Goal: Task Accomplishment & Management: Use online tool/utility

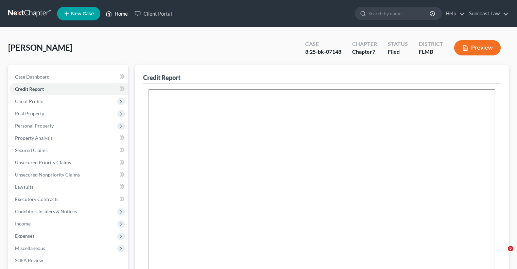
click at [124, 14] on link "Home" at bounding box center [116, 13] width 29 height 12
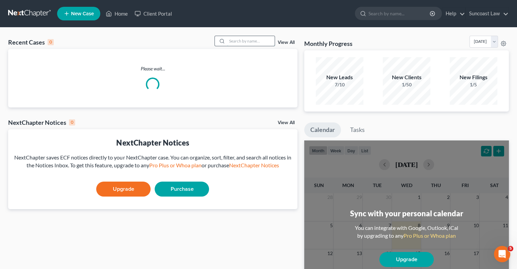
drag, startPoint x: 251, startPoint y: 40, endPoint x: 257, endPoint y: 41, distance: 5.5
click at [252, 40] on input "search" at bounding box center [251, 41] width 48 height 10
type input "[PERSON_NAME]"
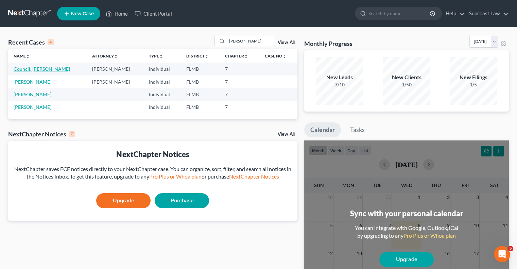
click at [31, 70] on link "Council, [PERSON_NAME]" at bounding box center [42, 69] width 56 height 6
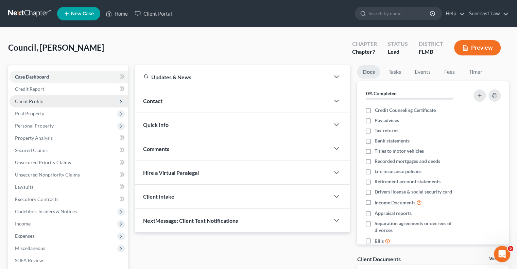
click at [33, 99] on span "Client Profile" at bounding box center [29, 101] width 28 height 6
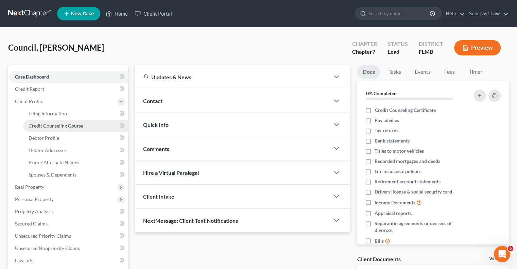
click at [68, 125] on span "Credit Counseling Course" at bounding box center [56, 126] width 55 height 6
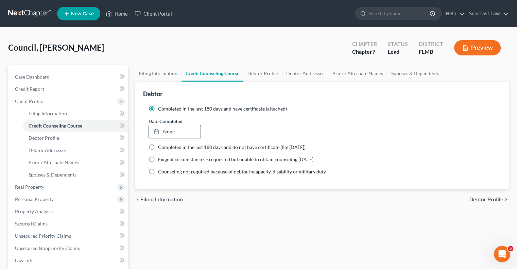
click at [168, 132] on link "None" at bounding box center [174, 131] width 51 height 13
type input "[DATE]"
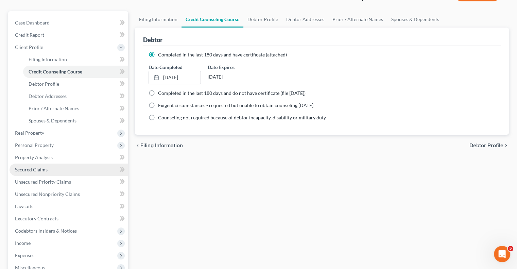
scroll to position [165, 0]
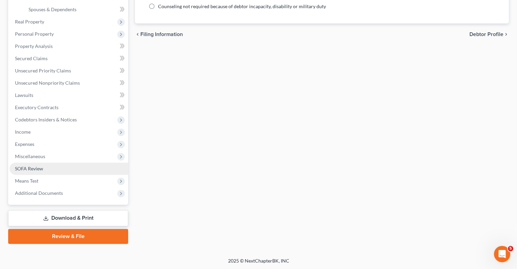
click at [35, 167] on span "SOFA Review" at bounding box center [29, 168] width 28 height 6
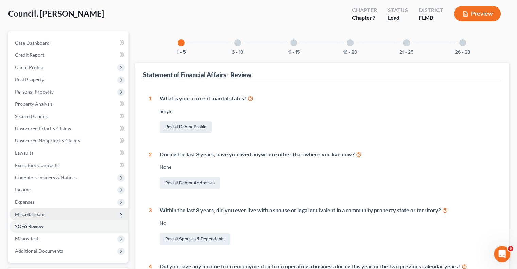
scroll to position [68, 0]
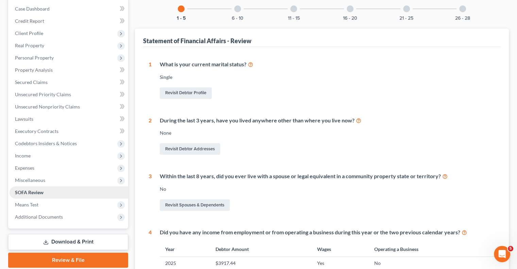
drag, startPoint x: 36, startPoint y: 178, endPoint x: 56, endPoint y: 192, distance: 24.0
click at [37, 178] on span "Miscellaneous" at bounding box center [30, 180] width 30 height 6
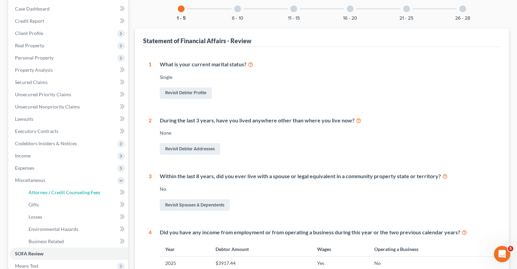
drag, startPoint x: 60, startPoint y: 192, endPoint x: 408, endPoint y: 151, distance: 349.8
click at [61, 192] on span "Attorney / Credit Counseling Fees" at bounding box center [65, 192] width 72 height 6
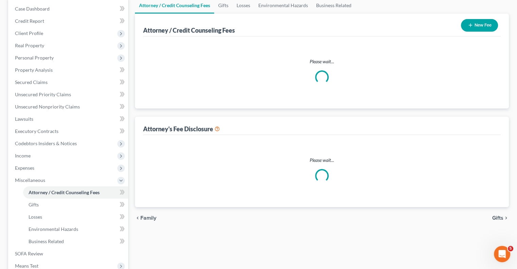
scroll to position [26, 0]
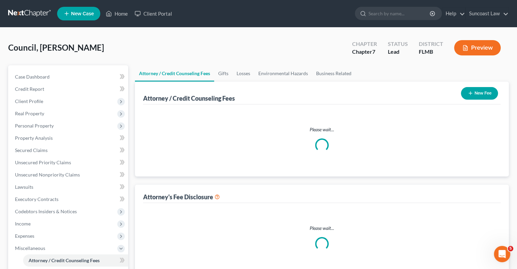
select select "0"
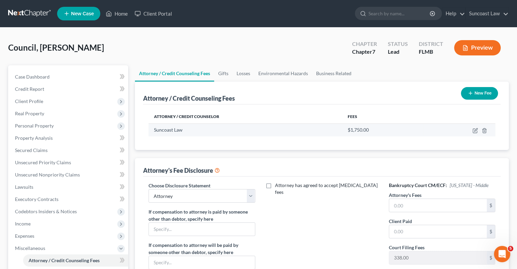
scroll to position [0, 0]
click at [483, 92] on button "New Fee" at bounding box center [479, 93] width 37 height 13
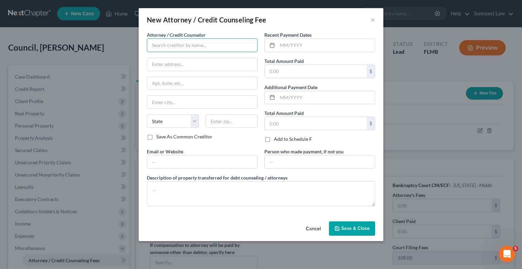
click at [179, 46] on input "text" at bounding box center [202, 45] width 111 height 14
type input "Dollar Learning Foundation"
drag, startPoint x: 330, startPoint y: 48, endPoint x: 368, endPoint y: 13, distance: 50.7
click at [331, 48] on input "text" at bounding box center [325, 45] width 97 height 13
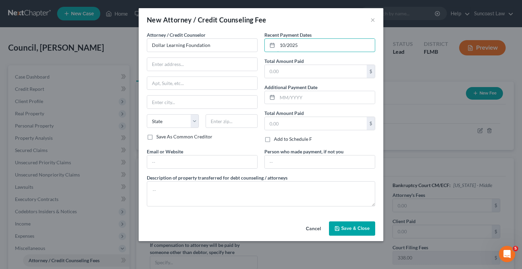
type input "10/2025"
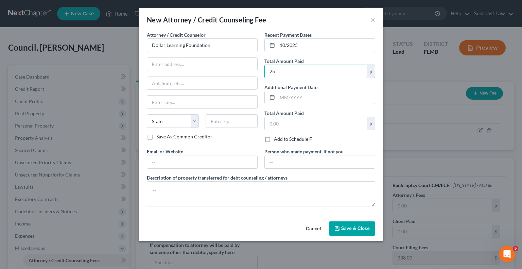
type input "25"
click at [348, 227] on span "Save & Close" at bounding box center [355, 228] width 29 height 6
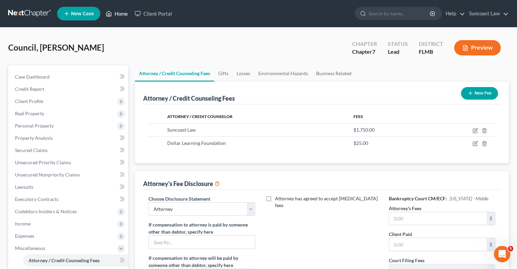
click at [121, 9] on link "Home" at bounding box center [116, 13] width 29 height 12
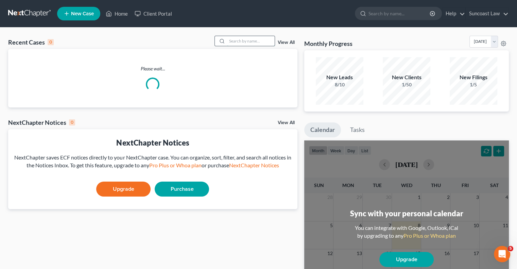
click at [248, 40] on input "search" at bounding box center [251, 41] width 48 height 10
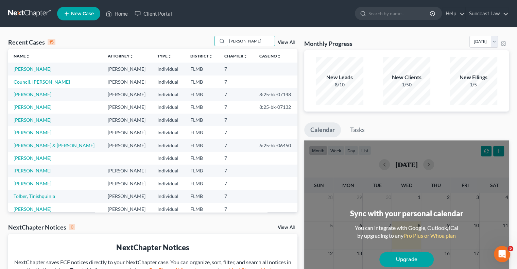
type input "[PERSON_NAME]"
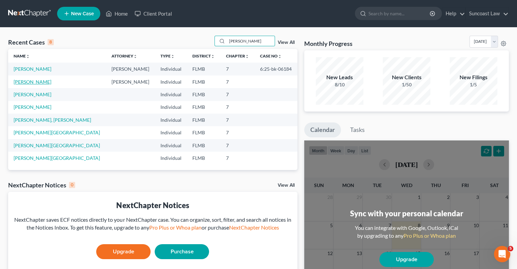
click at [32, 80] on link "[PERSON_NAME]" at bounding box center [33, 82] width 38 height 6
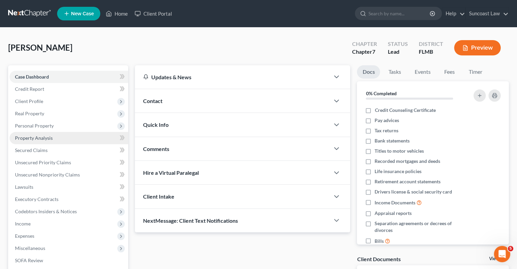
click at [44, 138] on span "Property Analysis" at bounding box center [34, 138] width 38 height 6
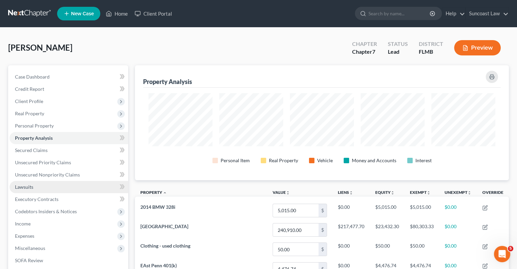
scroll to position [115, 373]
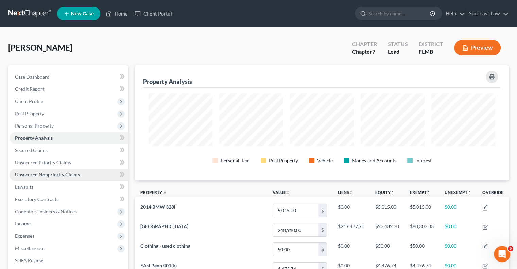
click at [72, 176] on span "Unsecured Nonpriority Claims" at bounding box center [47, 175] width 65 height 6
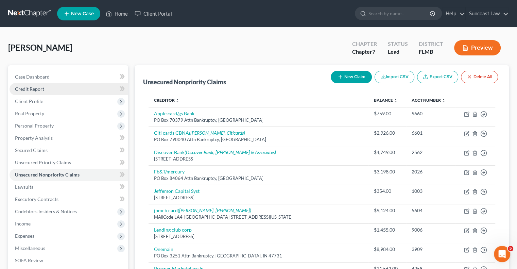
click at [49, 88] on link "Credit Report" at bounding box center [69, 89] width 119 height 12
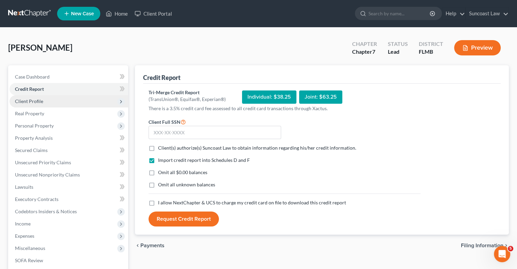
click at [48, 101] on span "Client Profile" at bounding box center [69, 101] width 119 height 12
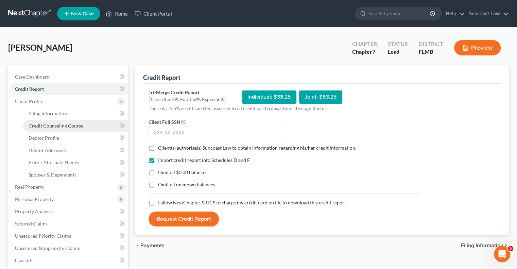
click at [66, 122] on link "Credit Counseling Course" at bounding box center [75, 126] width 105 height 12
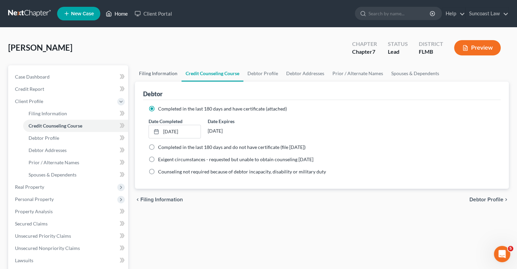
drag, startPoint x: 124, startPoint y: 12, endPoint x: 174, endPoint y: 68, distance: 75.0
click at [124, 12] on link "Home" at bounding box center [116, 13] width 29 height 12
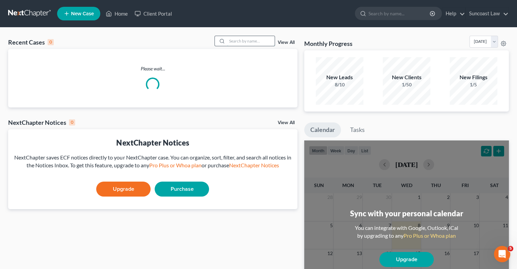
click at [236, 39] on input "search" at bounding box center [251, 41] width 48 height 10
type input "[PERSON_NAME]"
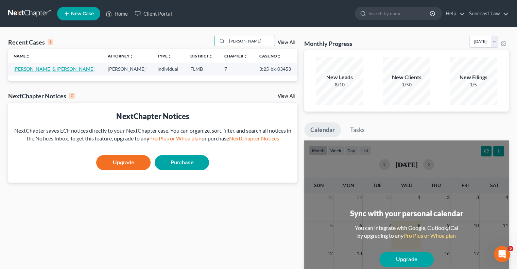
click at [45, 69] on link "[PERSON_NAME] & [PERSON_NAME]" at bounding box center [54, 69] width 81 height 6
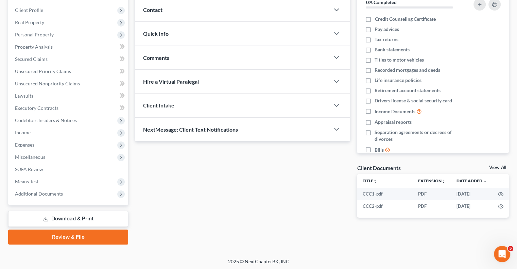
scroll to position [92, 0]
click at [72, 219] on link "Download & Print" at bounding box center [68, 218] width 120 height 16
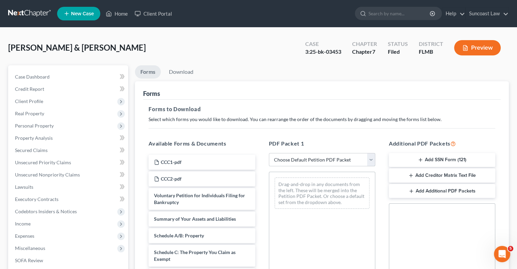
drag, startPoint x: 305, startPoint y: 158, endPoint x: 306, endPoint y: 164, distance: 6.2
click at [305, 158] on select "Choose Default Petition PDF Packet Complete Bankruptcy Petition (all forms and …" at bounding box center [322, 160] width 106 height 14
select select "0"
click at [269, 153] on select "Choose Default Petition PDF Packet Complete Bankruptcy Petition (all forms and …" at bounding box center [322, 160] width 106 height 14
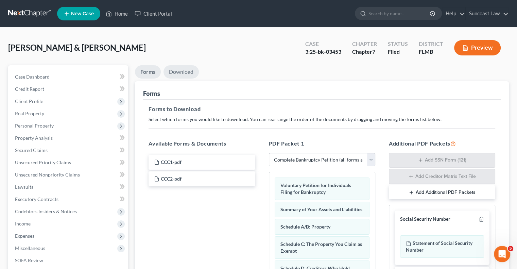
click at [182, 69] on link "Download" at bounding box center [180, 71] width 35 height 13
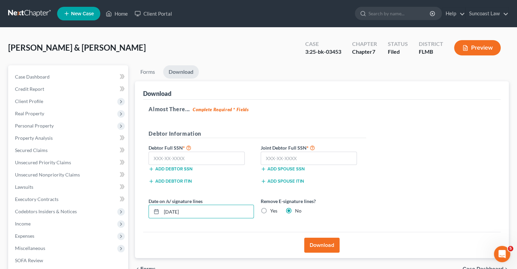
drag, startPoint x: 213, startPoint y: 210, endPoint x: 151, endPoint y: 171, distance: 72.9
click at [142, 206] on div "Download Almost There... Complete Required * Fields Debtor Information Debtor F…" at bounding box center [322, 169] width 374 height 177
type input "[DATE]"
click at [321, 239] on button "Download" at bounding box center [321, 244] width 35 height 15
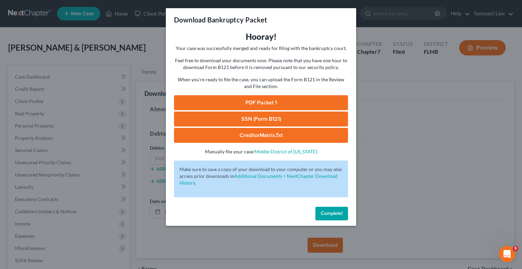
click at [276, 103] on link "PDF Packet 1" at bounding box center [261, 102] width 174 height 15
click at [328, 212] on span "Complete!" at bounding box center [332, 213] width 22 height 6
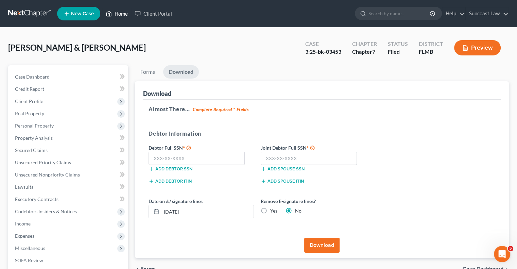
drag, startPoint x: 125, startPoint y: 15, endPoint x: 97, endPoint y: 3, distance: 30.4
click at [125, 15] on link "Home" at bounding box center [116, 13] width 29 height 12
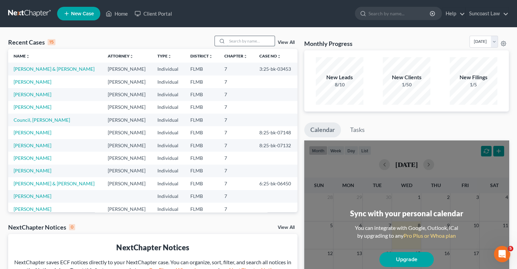
click at [266, 38] on input "search" at bounding box center [251, 41] width 48 height 10
type input "[PERSON_NAME]"
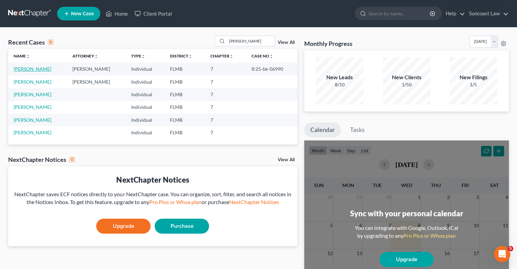
click at [38, 69] on link "[PERSON_NAME]" at bounding box center [33, 69] width 38 height 6
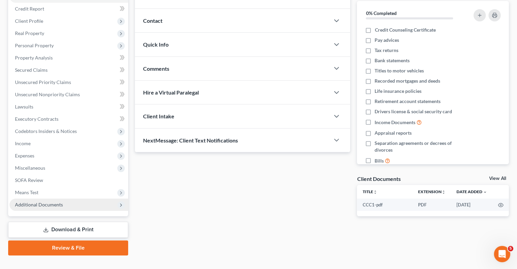
scroll to position [92, 0]
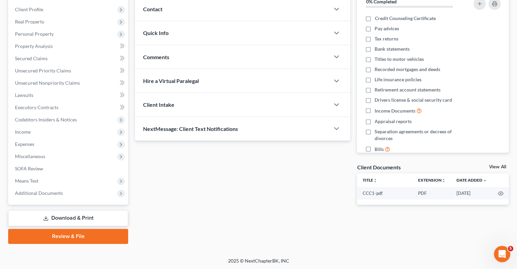
click at [61, 217] on link "Download & Print" at bounding box center [68, 218] width 120 height 16
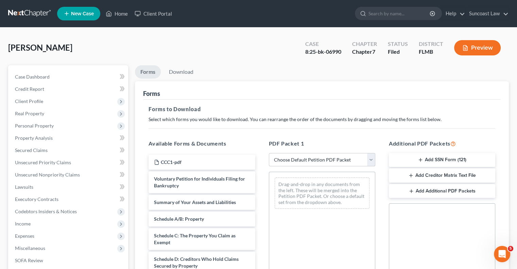
drag, startPoint x: 317, startPoint y: 156, endPoint x: 319, endPoint y: 165, distance: 9.6
click at [317, 157] on select "Choose Default Petition PDF Packet Complete Bankruptcy Petition (all forms and …" at bounding box center [322, 160] width 106 height 14
select select "0"
click at [269, 153] on select "Choose Default Petition PDF Packet Complete Bankruptcy Petition (all forms and …" at bounding box center [322, 160] width 106 height 14
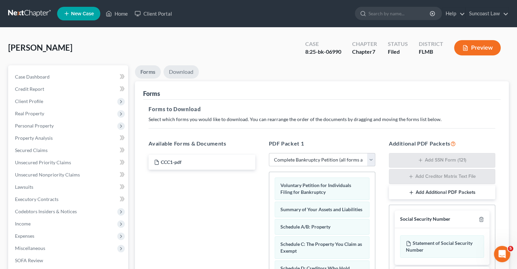
click at [181, 72] on link "Download" at bounding box center [180, 71] width 35 height 13
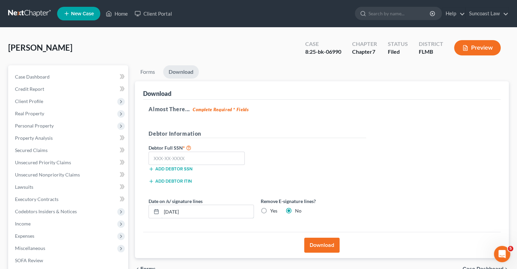
drag, startPoint x: 209, startPoint y: 210, endPoint x: 202, endPoint y: 138, distance: 73.0
click at [156, 202] on div "Date on /s/ signature lines [DATE]" at bounding box center [201, 207] width 112 height 21
type input "[DATE]"
click at [322, 242] on button "Download" at bounding box center [321, 244] width 35 height 15
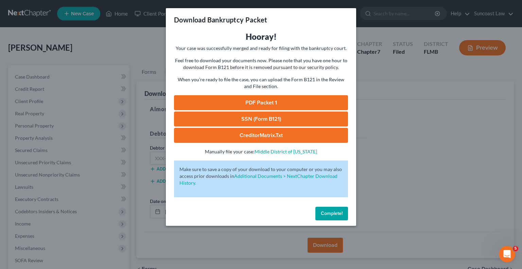
drag, startPoint x: 275, startPoint y: 100, endPoint x: 325, endPoint y: 105, distance: 50.2
click at [275, 100] on link "PDF Packet 1" at bounding box center [261, 102] width 174 height 15
click at [332, 210] on span "Complete!" at bounding box center [332, 213] width 22 height 6
